Goal: Feedback & Contribution: Submit feedback/report problem

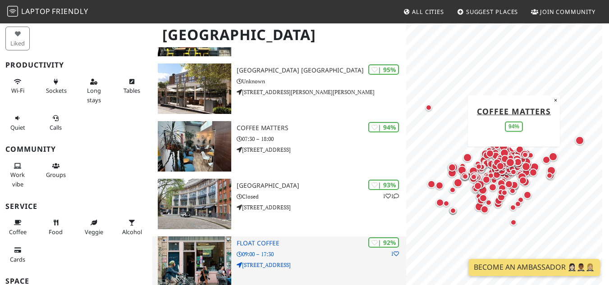
scroll to position [225, 0]
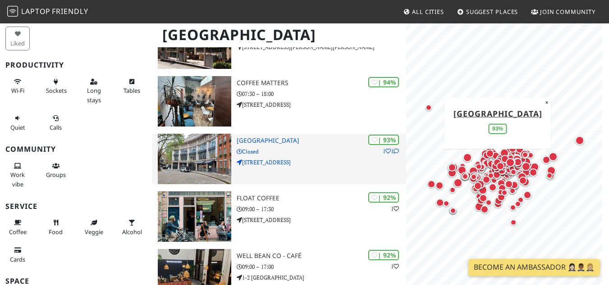
click at [199, 146] on img at bounding box center [195, 159] width 74 height 50
click at [263, 137] on h3 "Building Centre" at bounding box center [321, 141] width 169 height 8
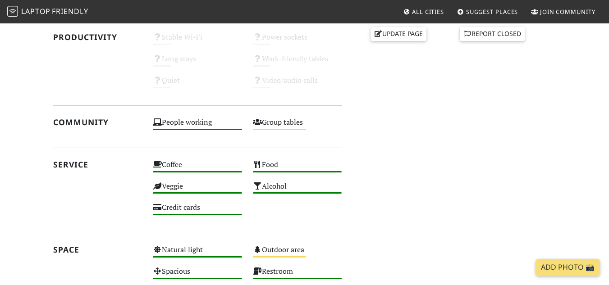
scroll to position [361, 0]
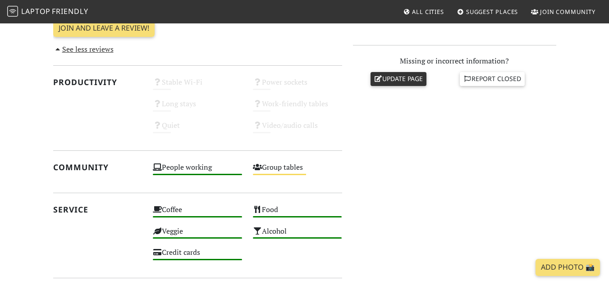
click at [393, 80] on link "Update page" at bounding box center [398, 79] width 56 height 14
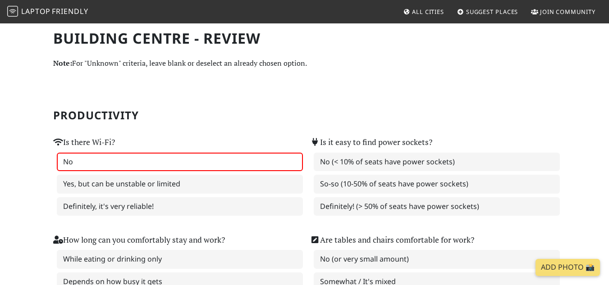
click at [82, 158] on label "No" at bounding box center [180, 162] width 246 height 19
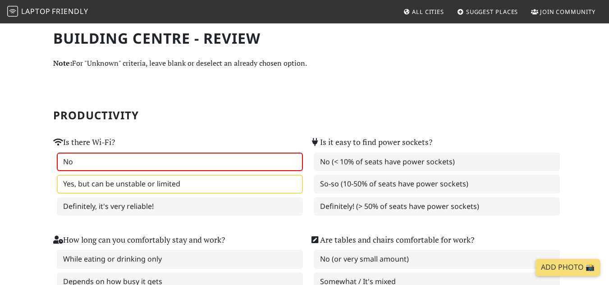
click at [123, 185] on label "Yes, but can be unstable or limited" at bounding box center [180, 184] width 246 height 19
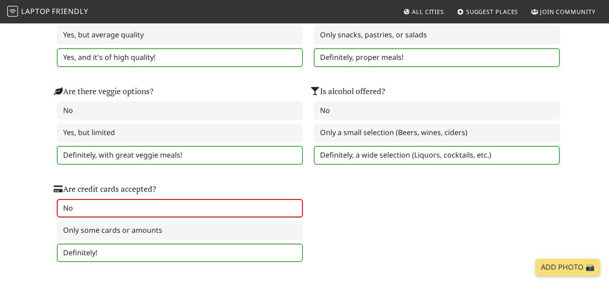
scroll to position [676, 0]
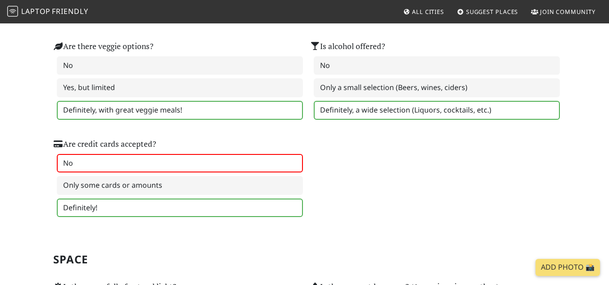
click at [138, 164] on label "No" at bounding box center [180, 163] width 246 height 19
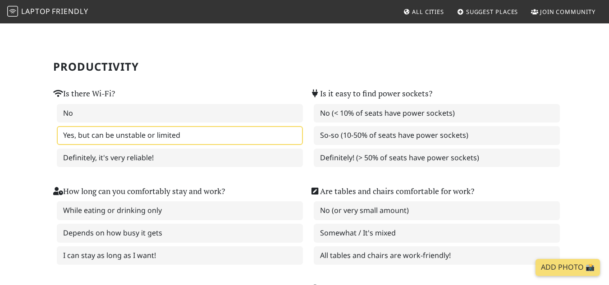
scroll to position [0, 0]
